Goal: Download file/media: Obtain a digital file from the website

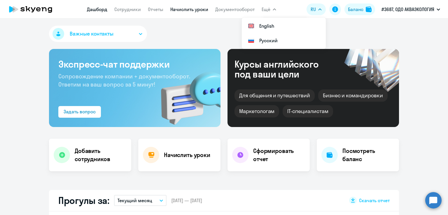
click at [177, 9] on link "Начислить уроки" at bounding box center [189, 9] width 38 height 6
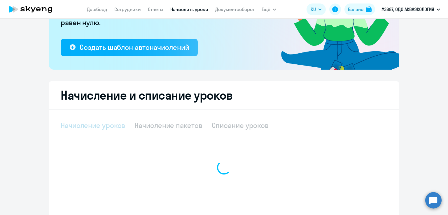
select select "10"
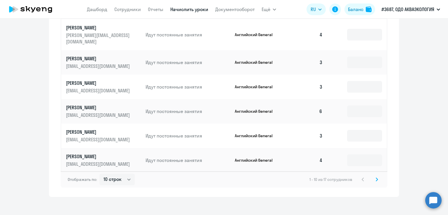
scroll to position [270, 0]
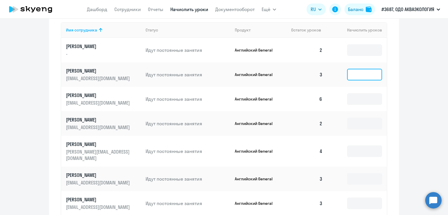
click at [350, 73] on input at bounding box center [364, 75] width 35 height 12
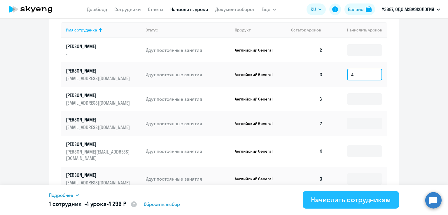
type input "4"
click at [334, 196] on div "Начислить сотрудникам" at bounding box center [351, 199] width 80 height 9
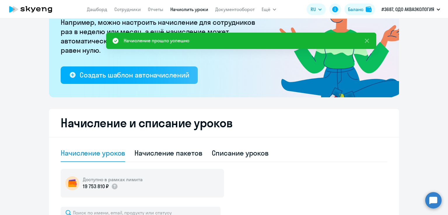
scroll to position [0, 0]
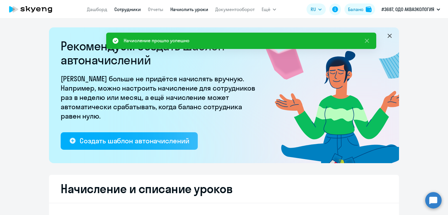
click at [130, 8] on link "Сотрудники" at bounding box center [127, 9] width 27 height 6
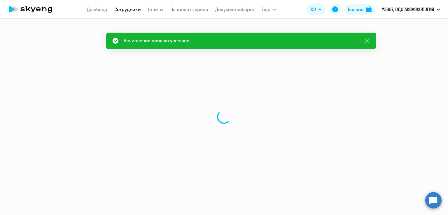
select select "30"
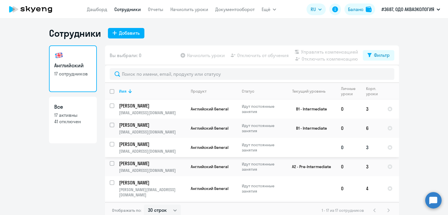
scroll to position [175, 0]
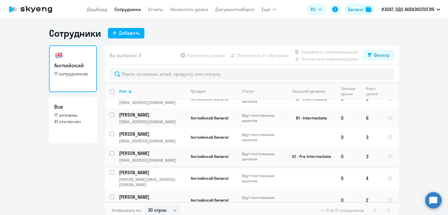
drag, startPoint x: 144, startPoint y: 140, endPoint x: 125, endPoint y: 144, distance: 19.3
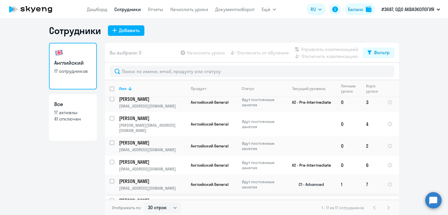
scroll to position [4, 0]
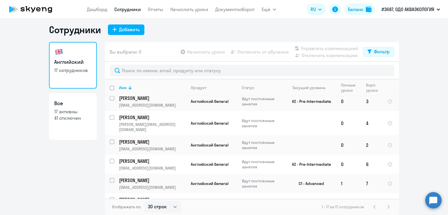
click at [385, 205] on div "1 - 17 из 17 сотрудников" at bounding box center [357, 207] width 70 height 7
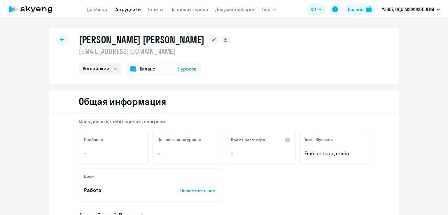
select select "english"
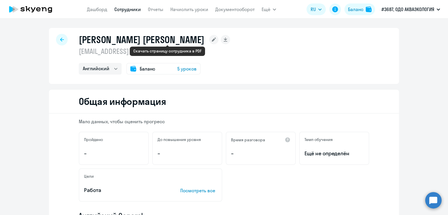
click at [221, 41] on rect at bounding box center [225, 39] width 9 height 9
select select "english"
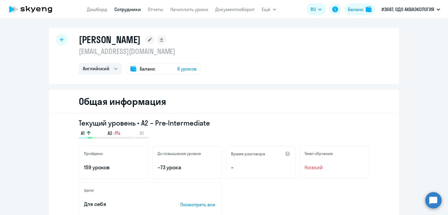
select select "english"
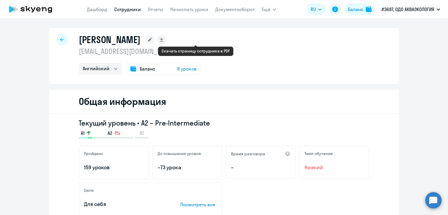
click at [166, 42] on rect at bounding box center [161, 39] width 9 height 9
select select "english"
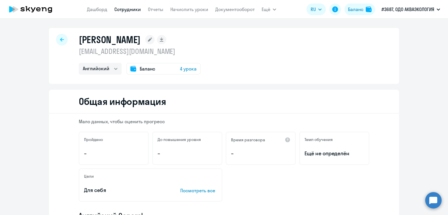
select select "english"
click at [163, 41] on icon at bounding box center [162, 41] width 4 height 1
select select "english"
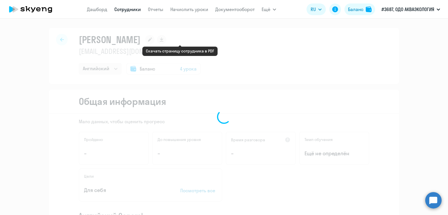
select select "english"
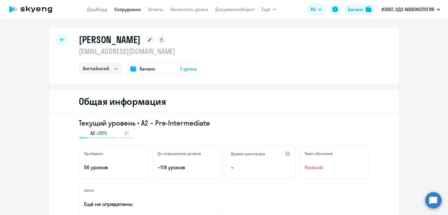
select select "english"
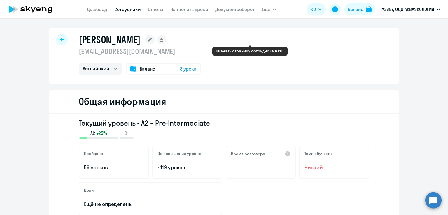
click at [166, 39] on rect at bounding box center [161, 39] width 9 height 9
select select "english"
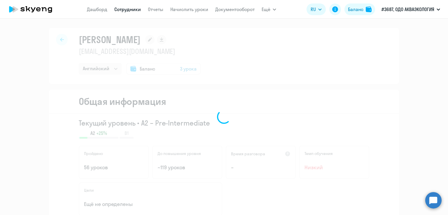
select select "english"
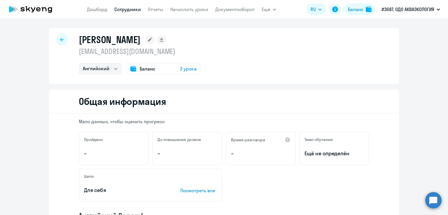
select select "english"
click at [166, 37] on rect at bounding box center [161, 39] width 9 height 9
select select "english"
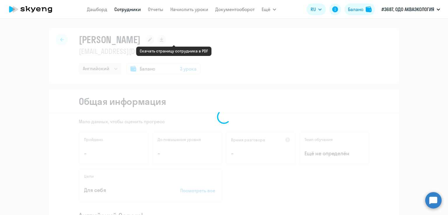
select select "english"
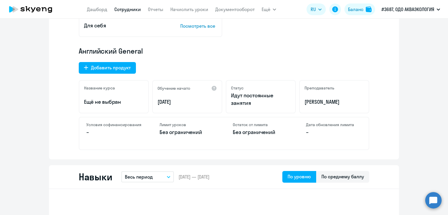
scroll to position [175, 0]
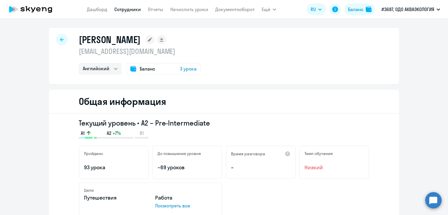
select select "english"
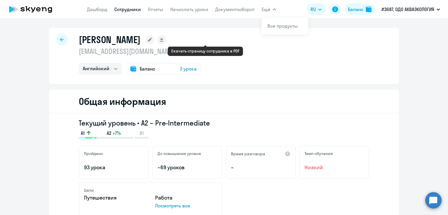
click at [163, 41] on icon at bounding box center [162, 41] width 4 height 1
select select "english"
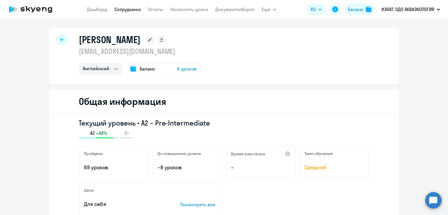
select select "english"
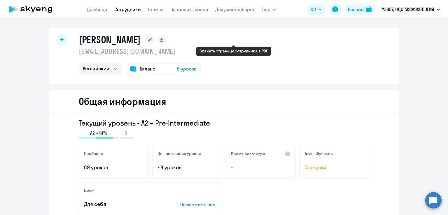
click at [166, 41] on rect at bounding box center [161, 39] width 9 height 9
select select "english"
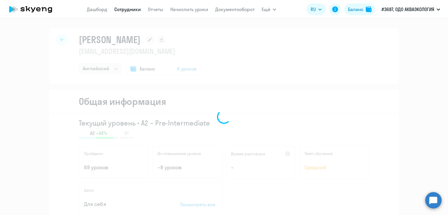
select select "english"
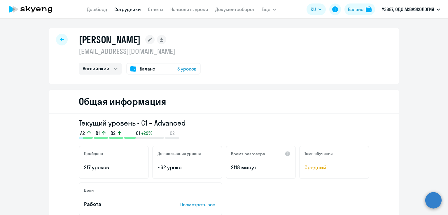
select select "english"
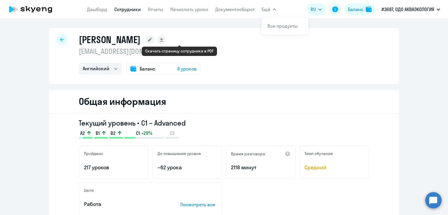
click at [166, 39] on rect at bounding box center [161, 39] width 9 height 9
select select "english"
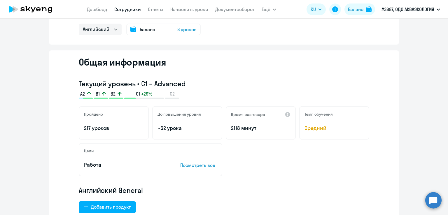
scroll to position [117, 0]
